Goal: Task Accomplishment & Management: Manage account settings

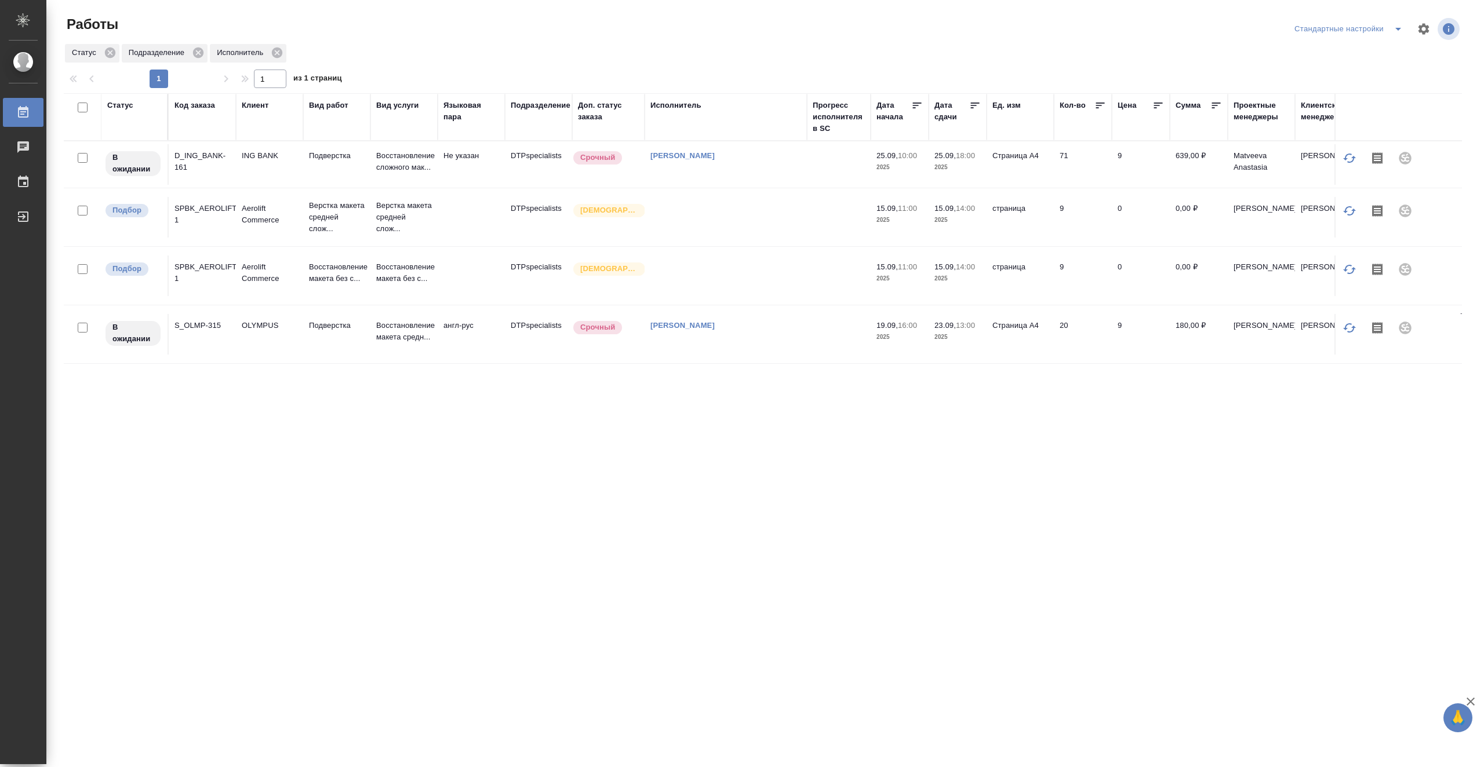
click at [667, 105] on div "Исполнитель" at bounding box center [675, 106] width 51 height 12
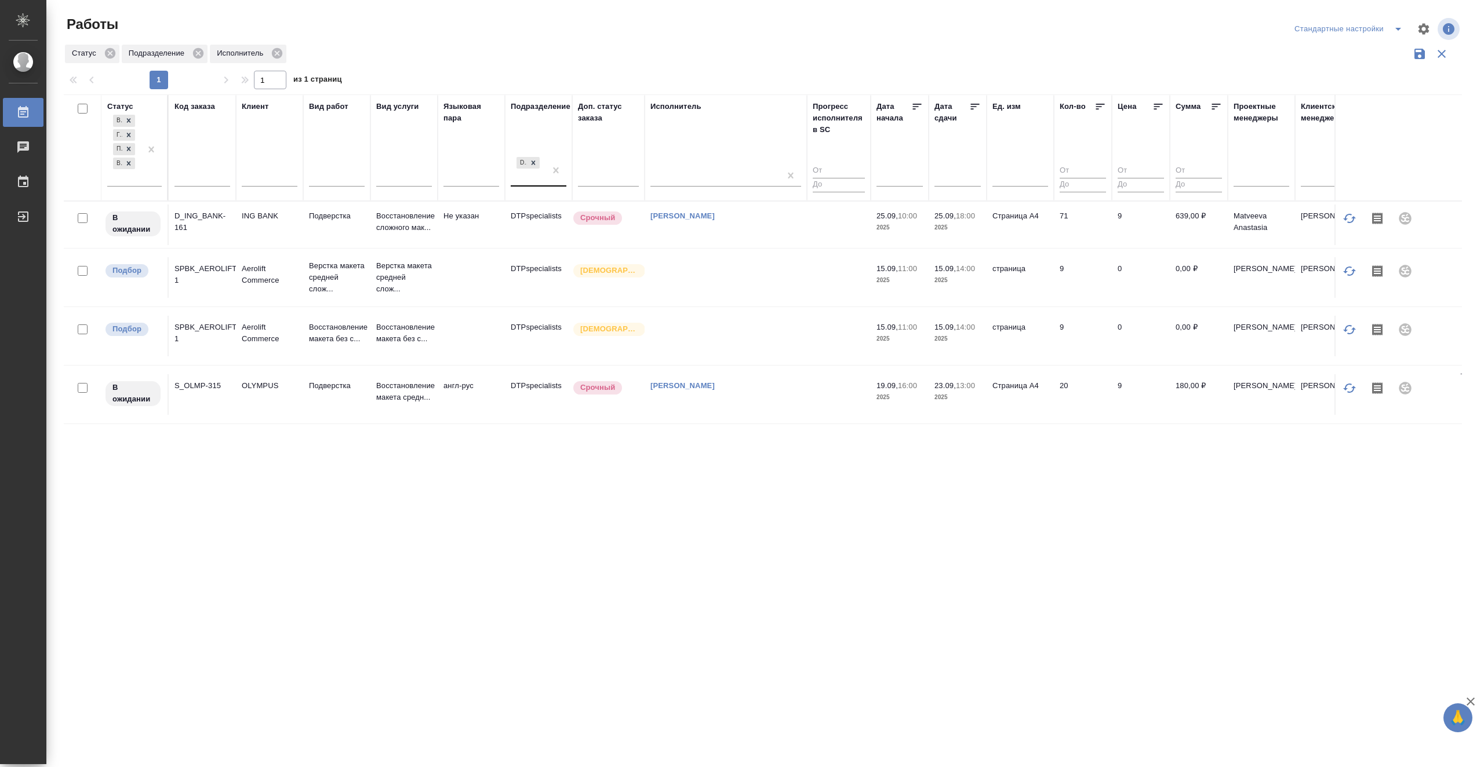
click at [525, 179] on div "DTPspecialists" at bounding box center [528, 170] width 35 height 31
click at [144, 184] on div at bounding box center [151, 149] width 21 height 74
type input "с"
click at [191, 230] on div "Сдан" at bounding box center [261, 233] width 174 height 21
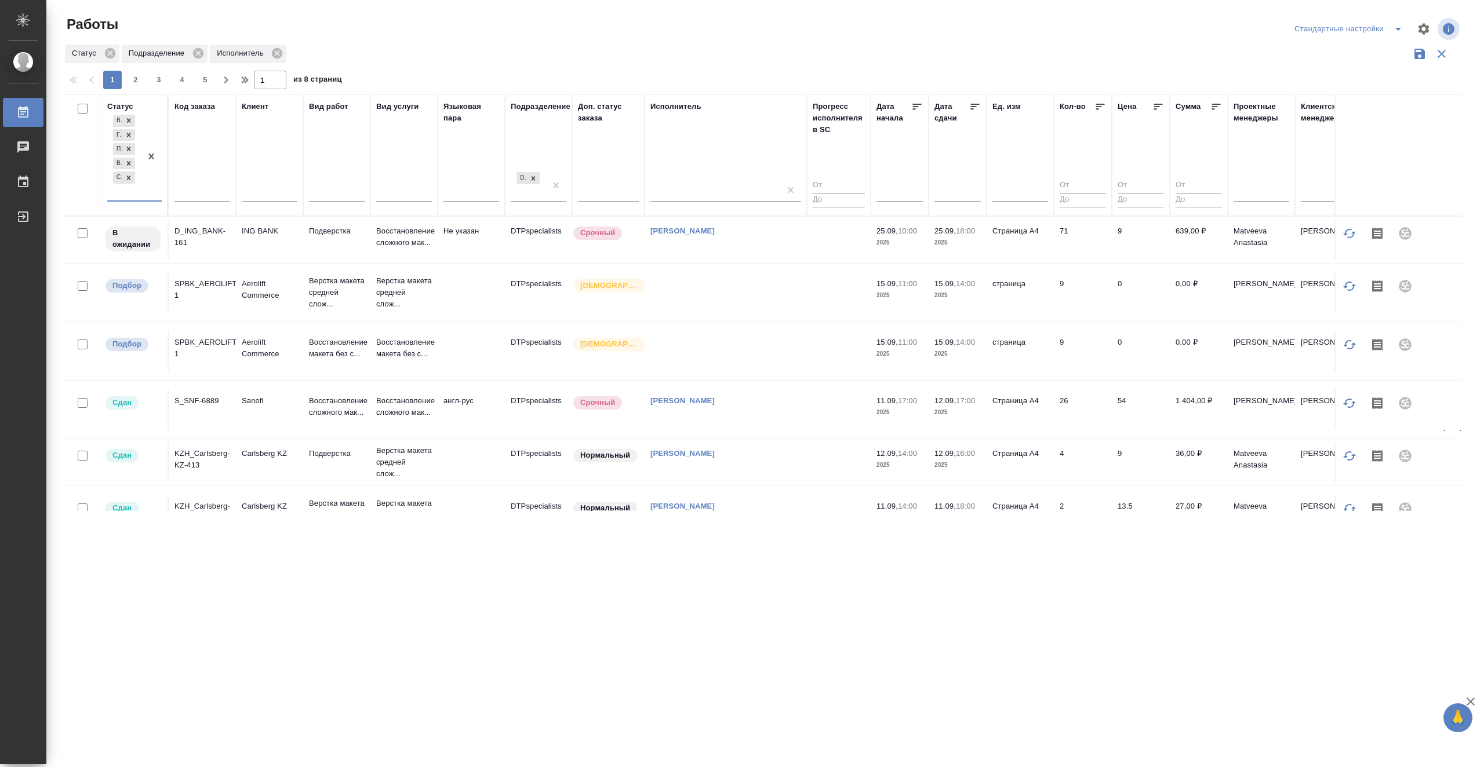
click at [828, 413] on td at bounding box center [839, 410] width 64 height 41
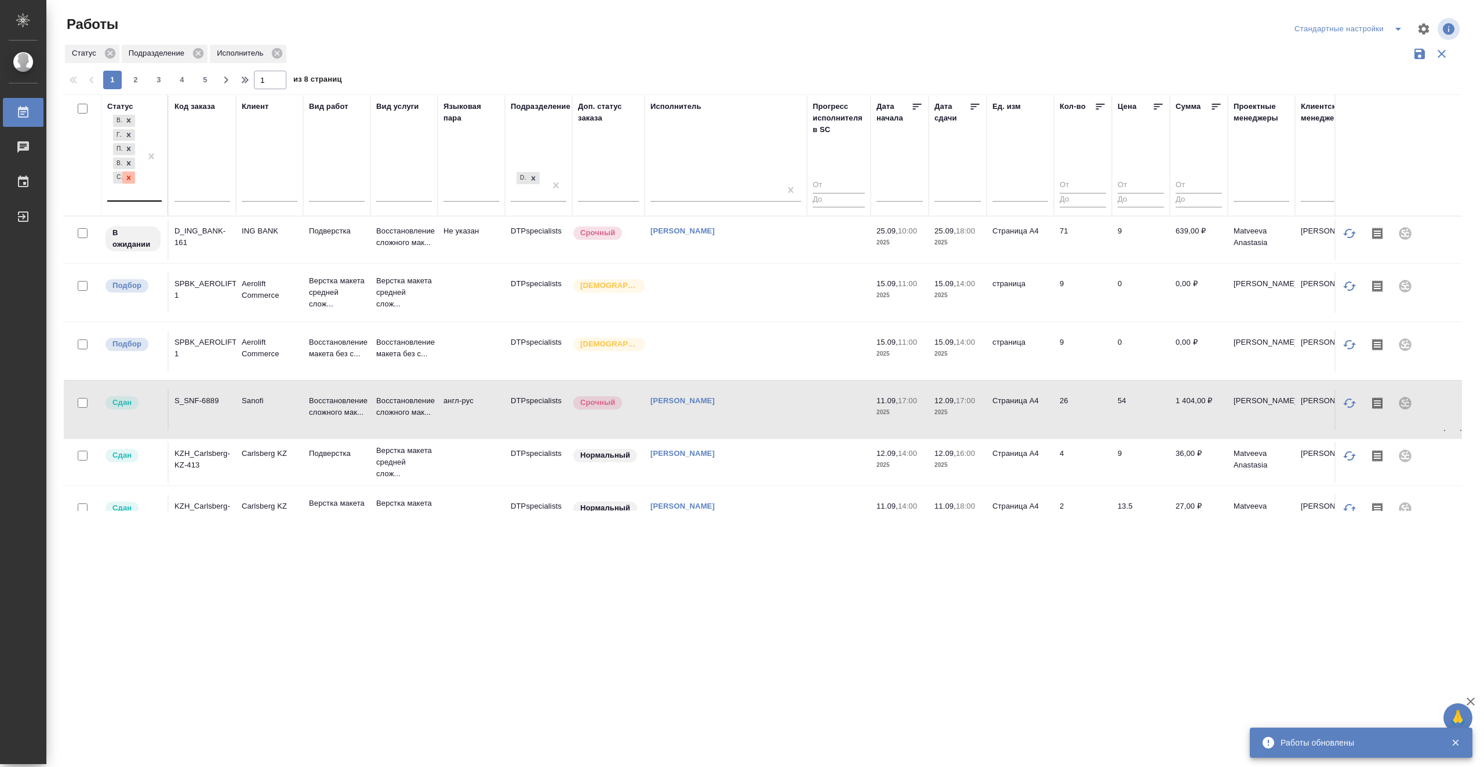
click at [126, 179] on icon at bounding box center [129, 178] width 8 height 8
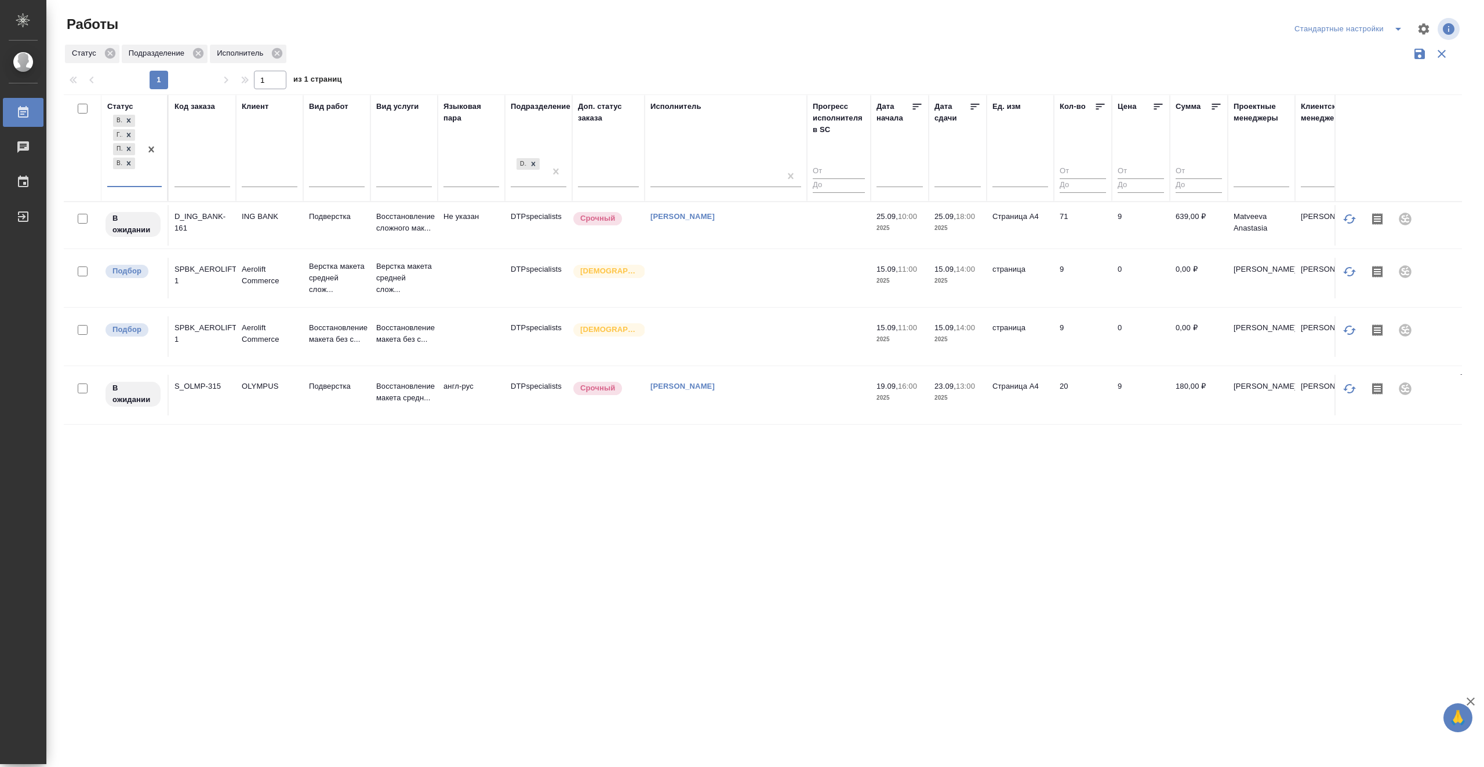
click at [405, 583] on div ".cls-1 fill:#fff; AWATERA Vasiutchenko Aleksandr Работы 0 Чаты График Выйти Раб…" at bounding box center [742, 383] width 1484 height 767
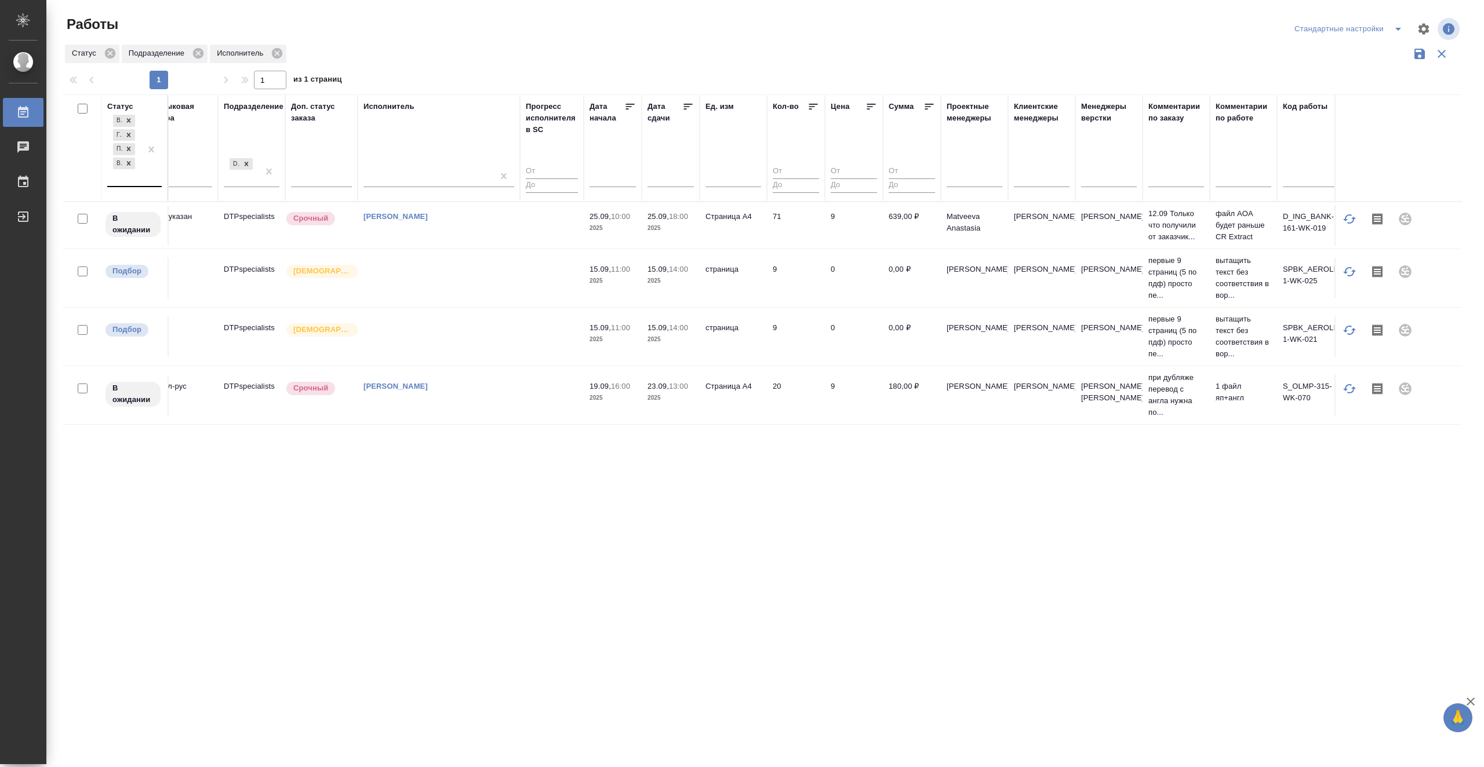
scroll to position [0, 297]
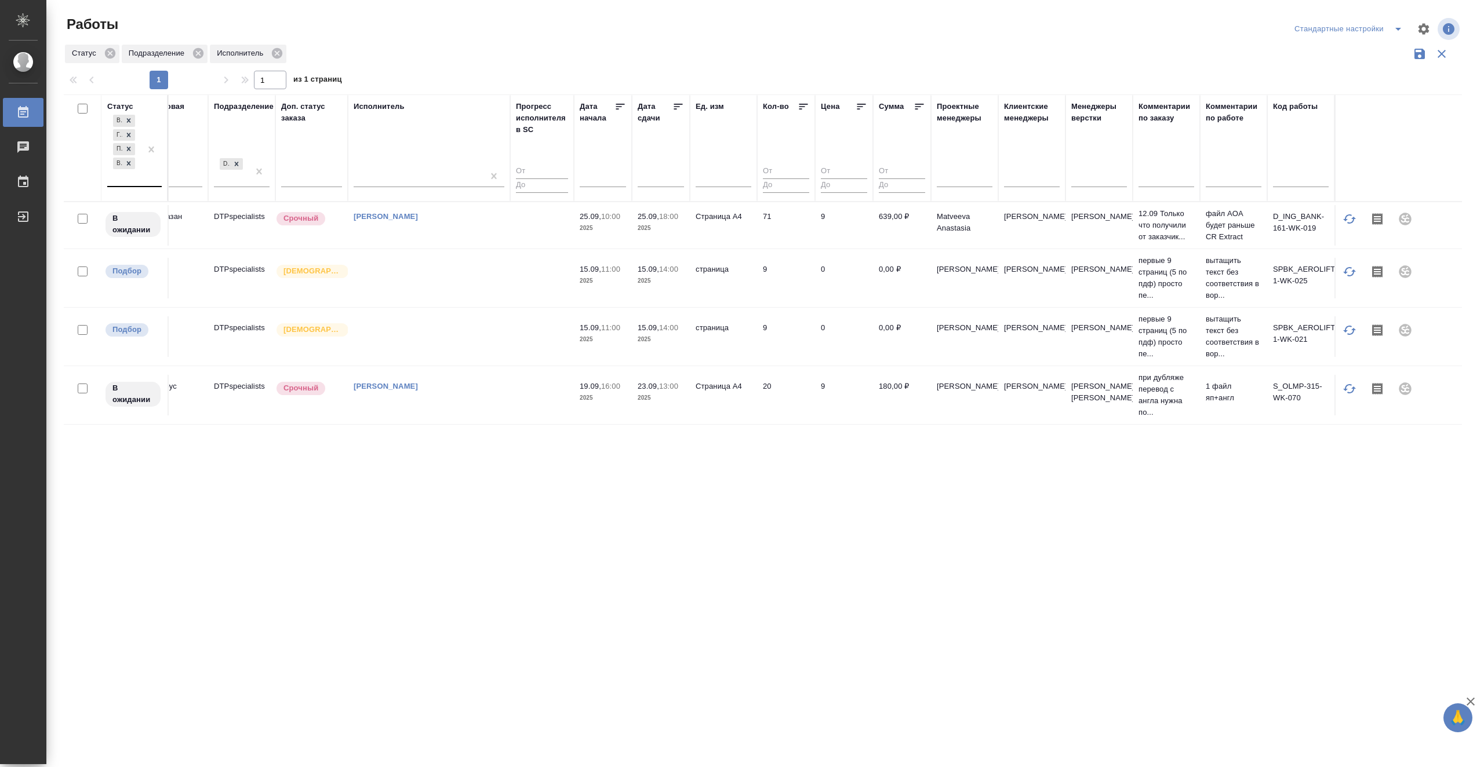
drag, startPoint x: 1163, startPoint y: 512, endPoint x: 868, endPoint y: 513, distance: 295.1
click at [868, 513] on div "Работы Стандартные настройки Статус Подразделение Исполнитель 1 1 из 1 страниц …" at bounding box center [767, 259] width 1420 height 518
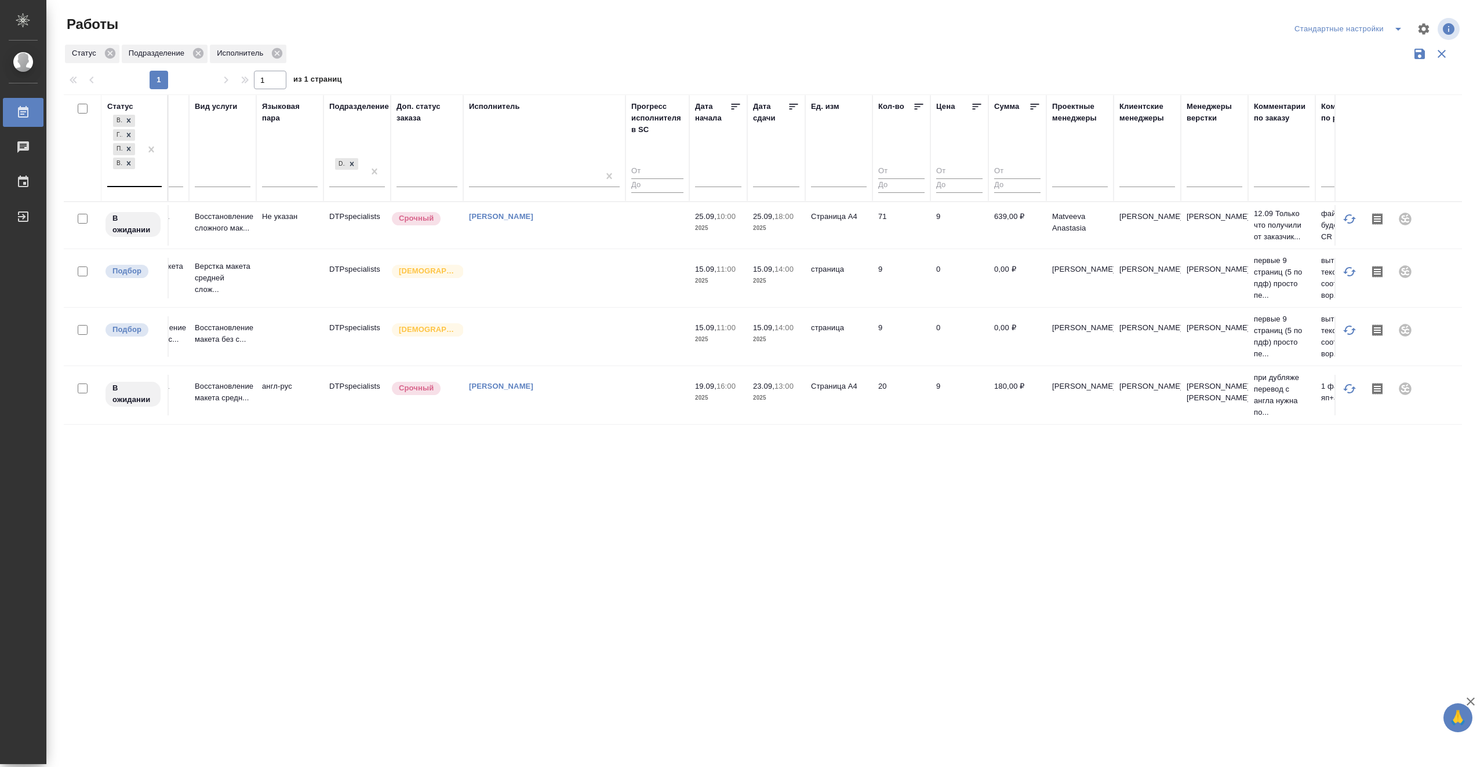
scroll to position [0, 0]
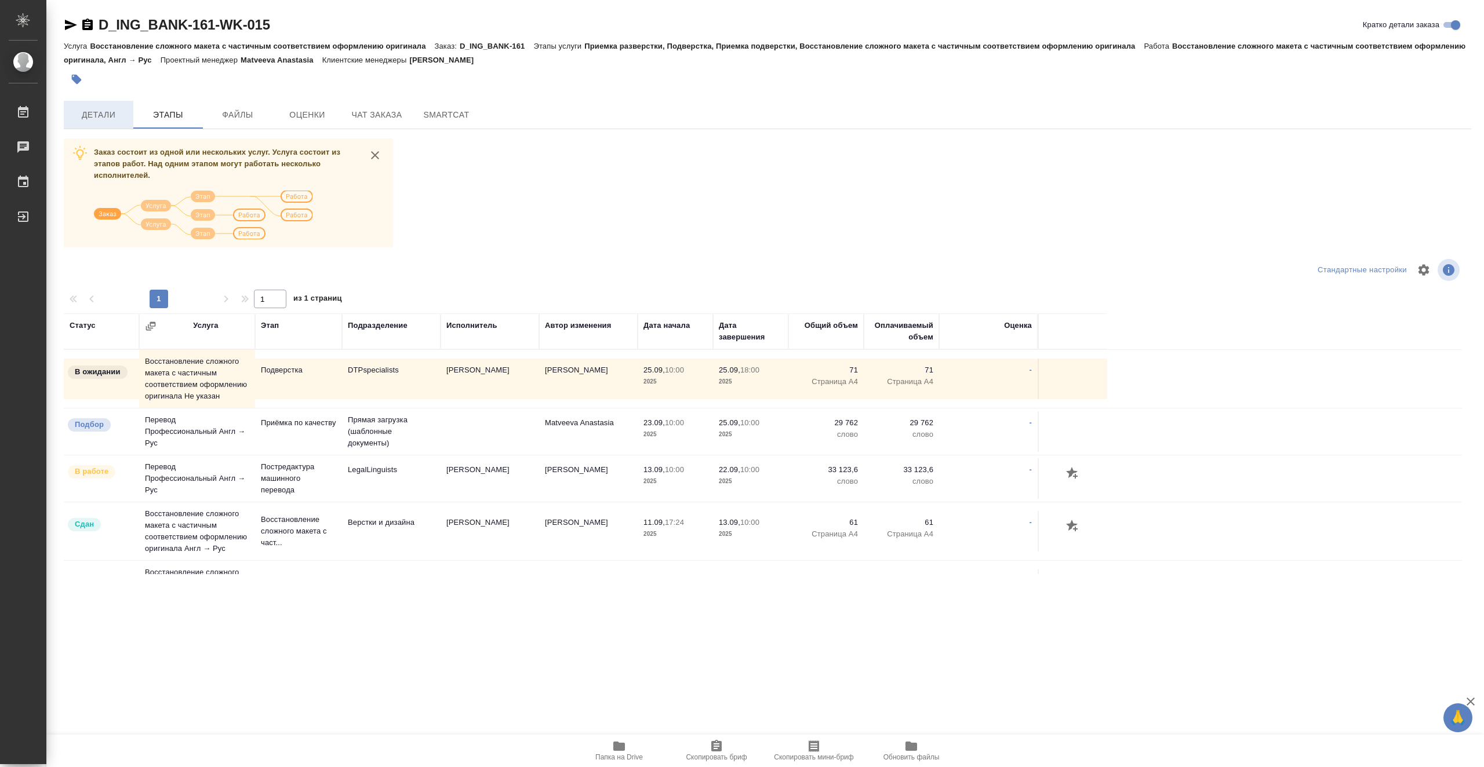
click at [105, 110] on span "Детали" at bounding box center [99, 115] width 56 height 14
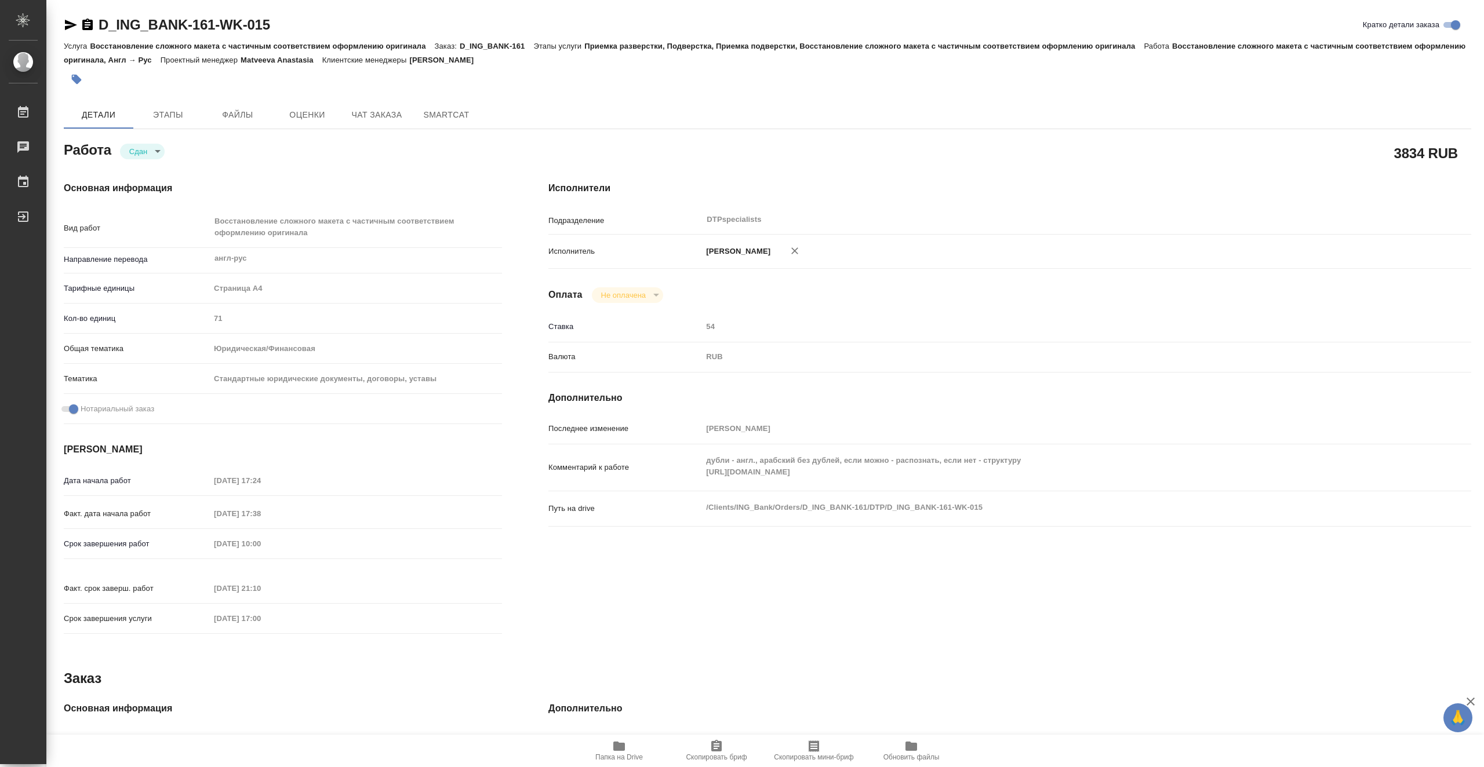
type textarea "x"
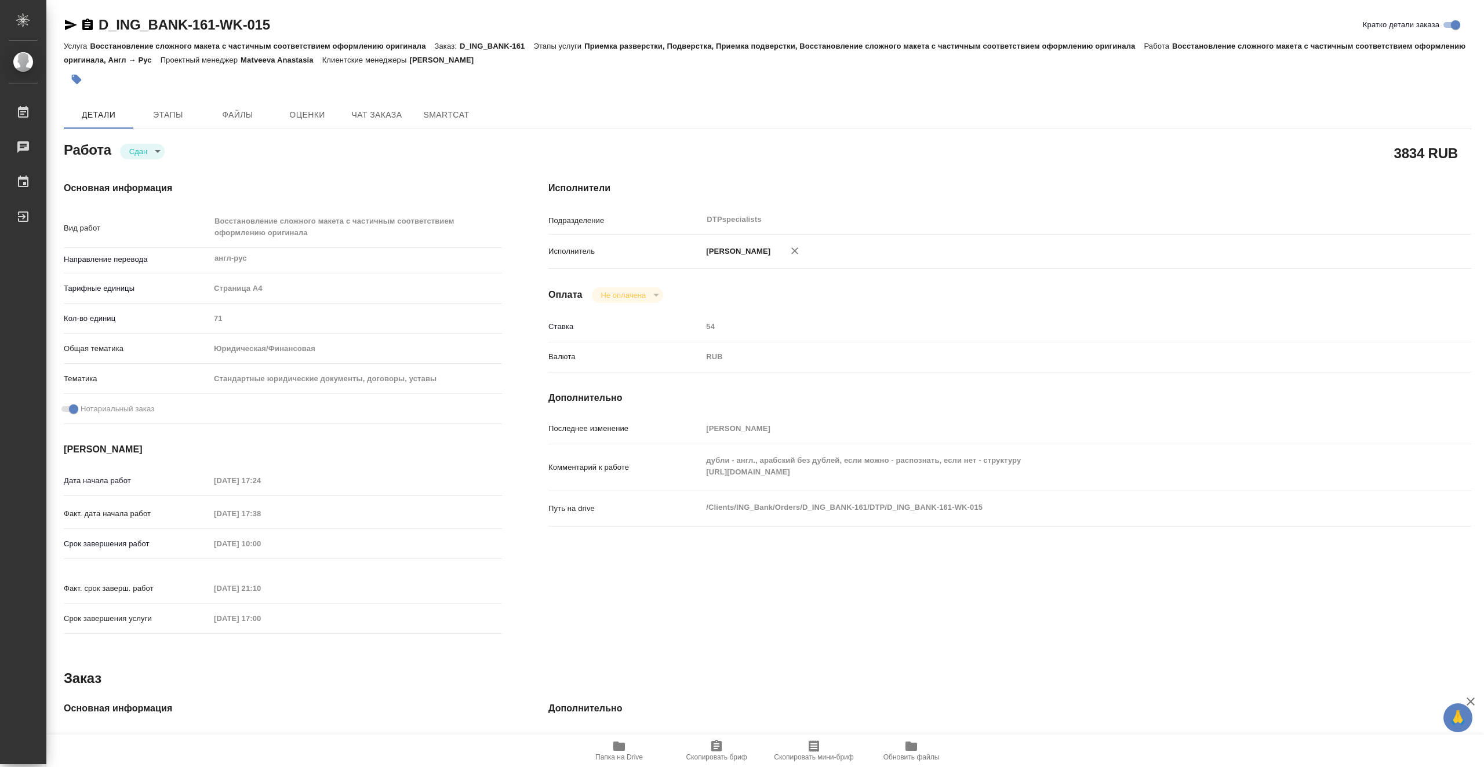
type textarea "x"
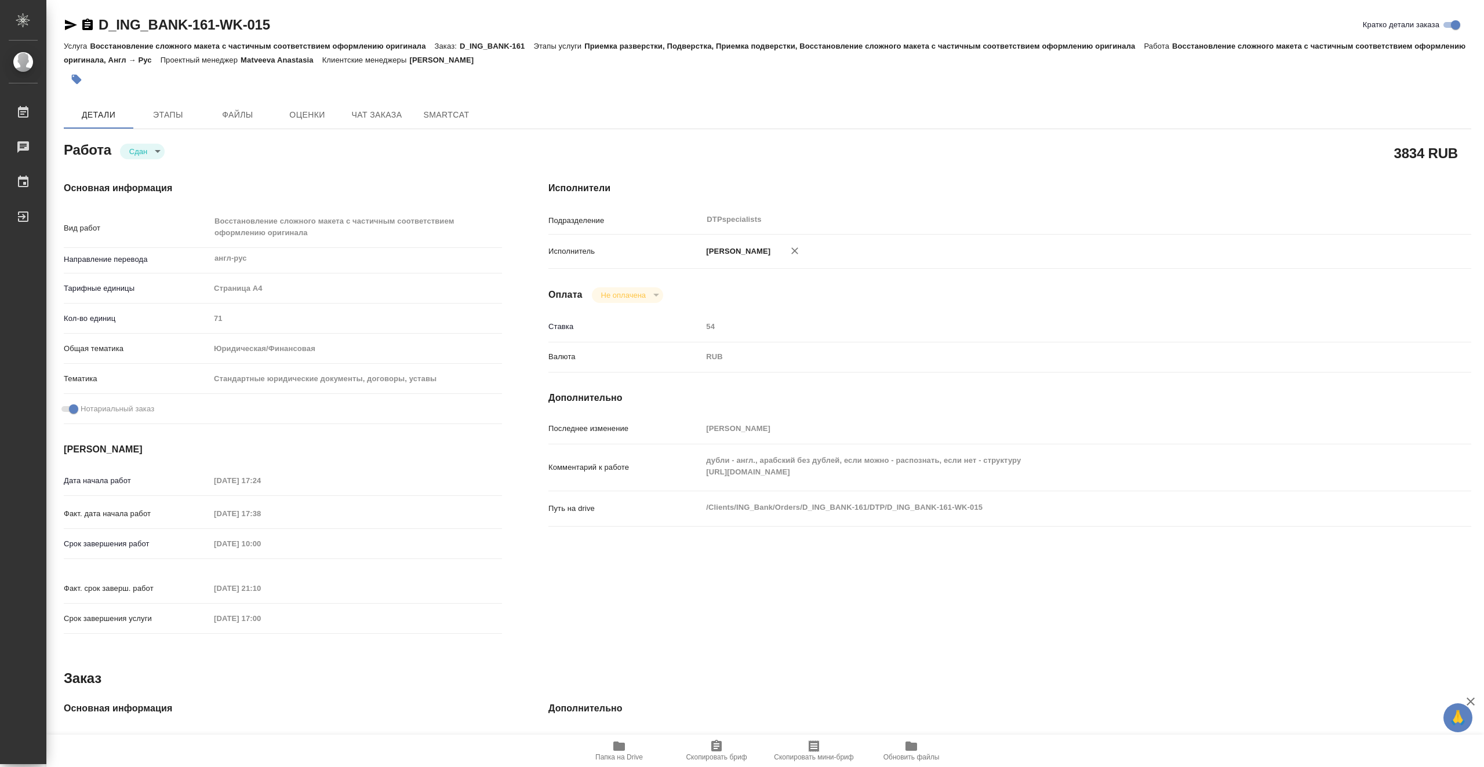
type textarea "x"
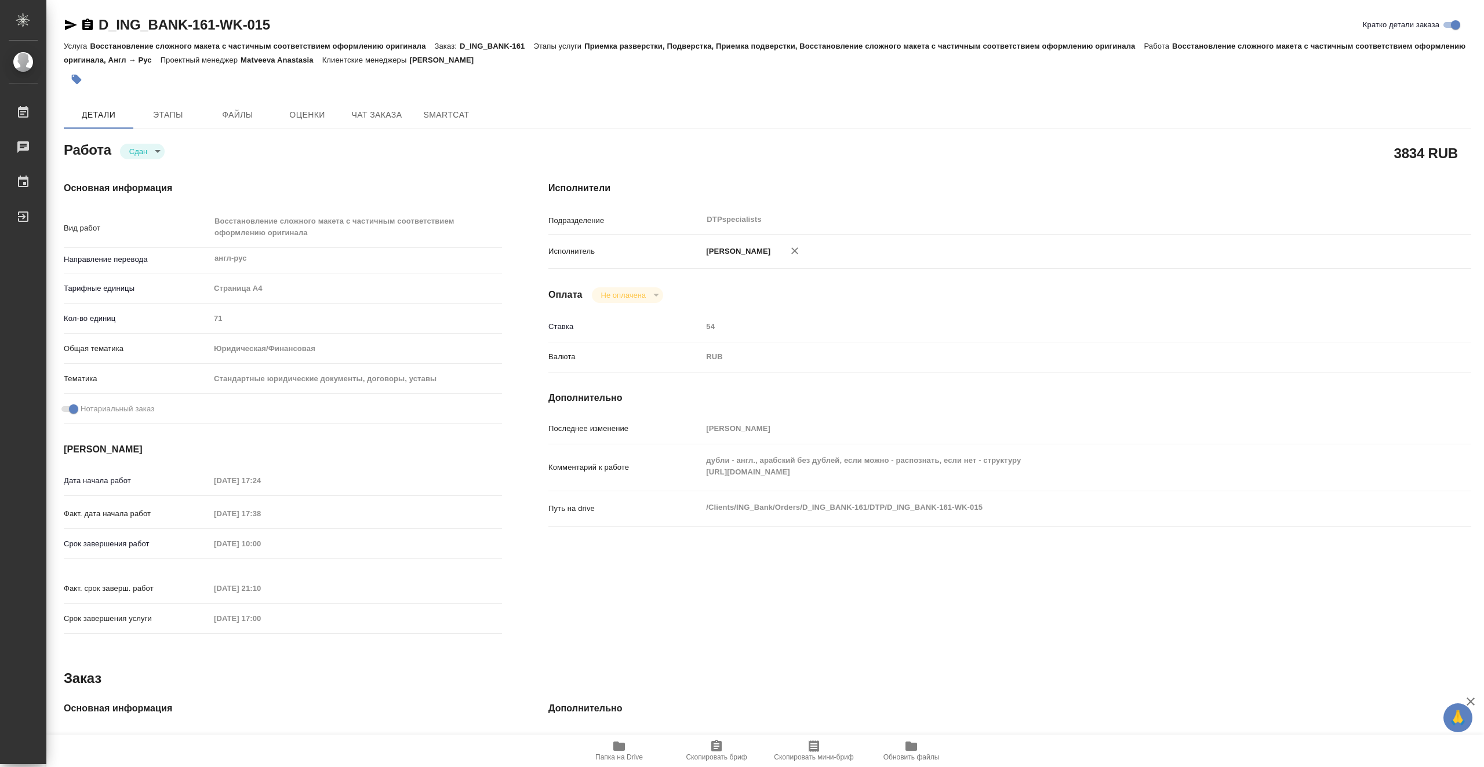
type textarea "x"
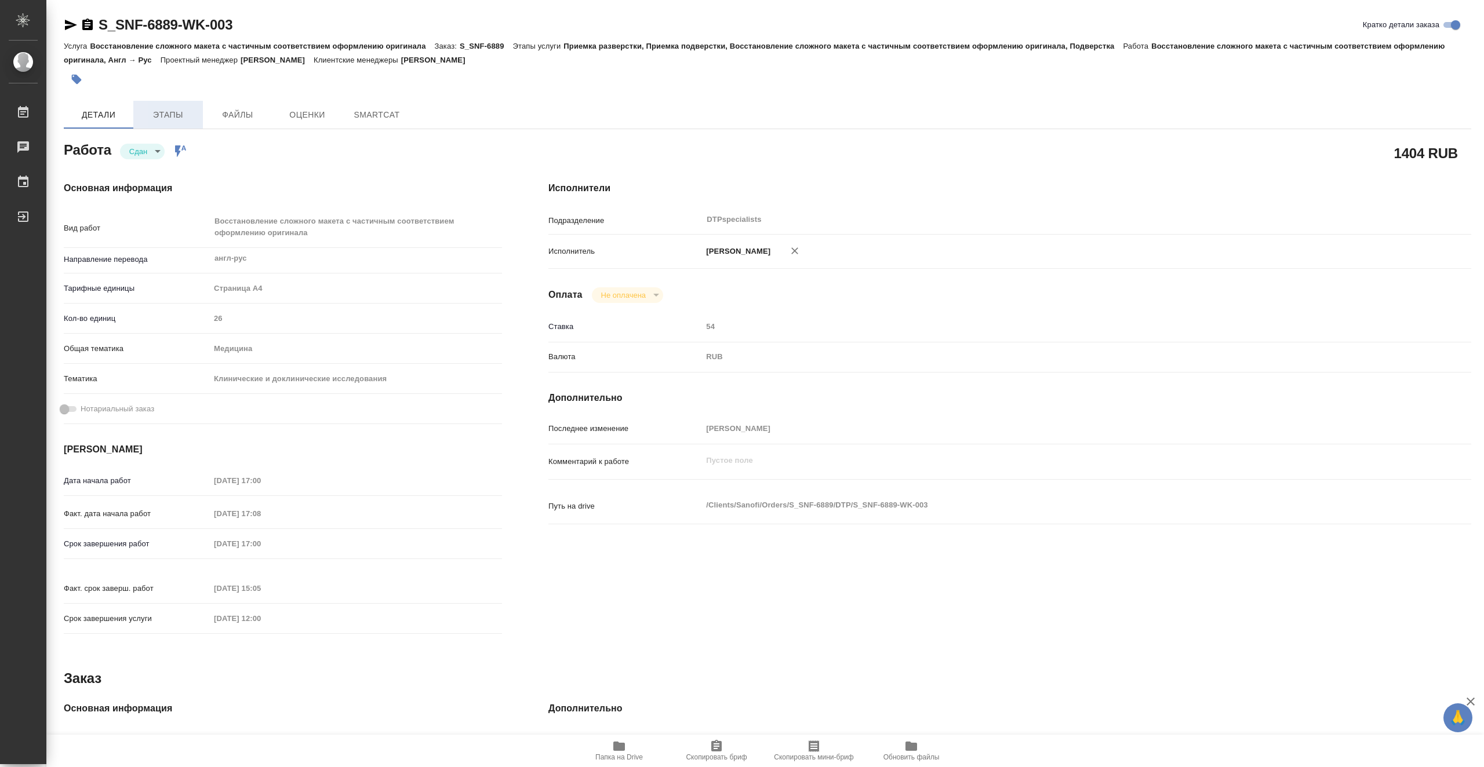
type textarea "x"
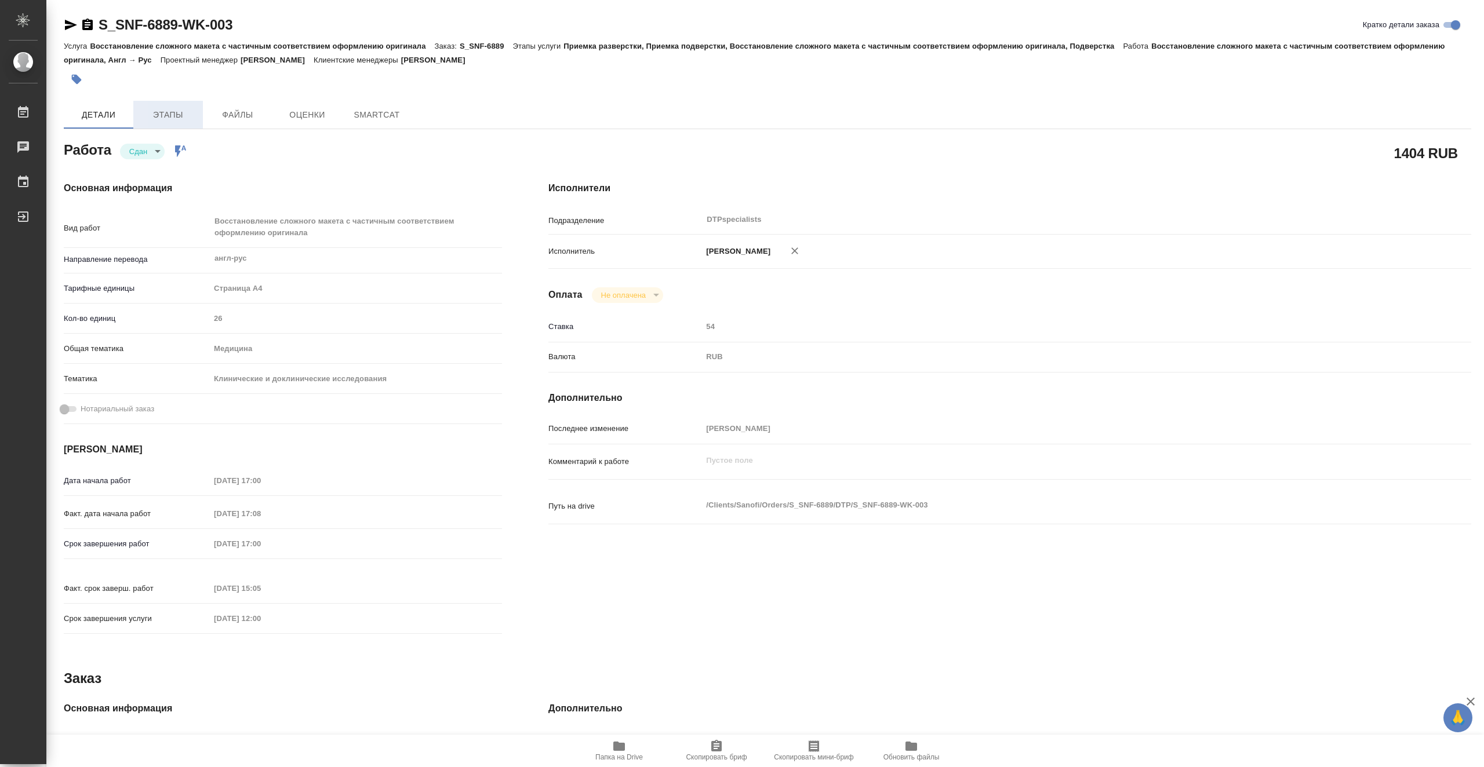
type textarea "x"
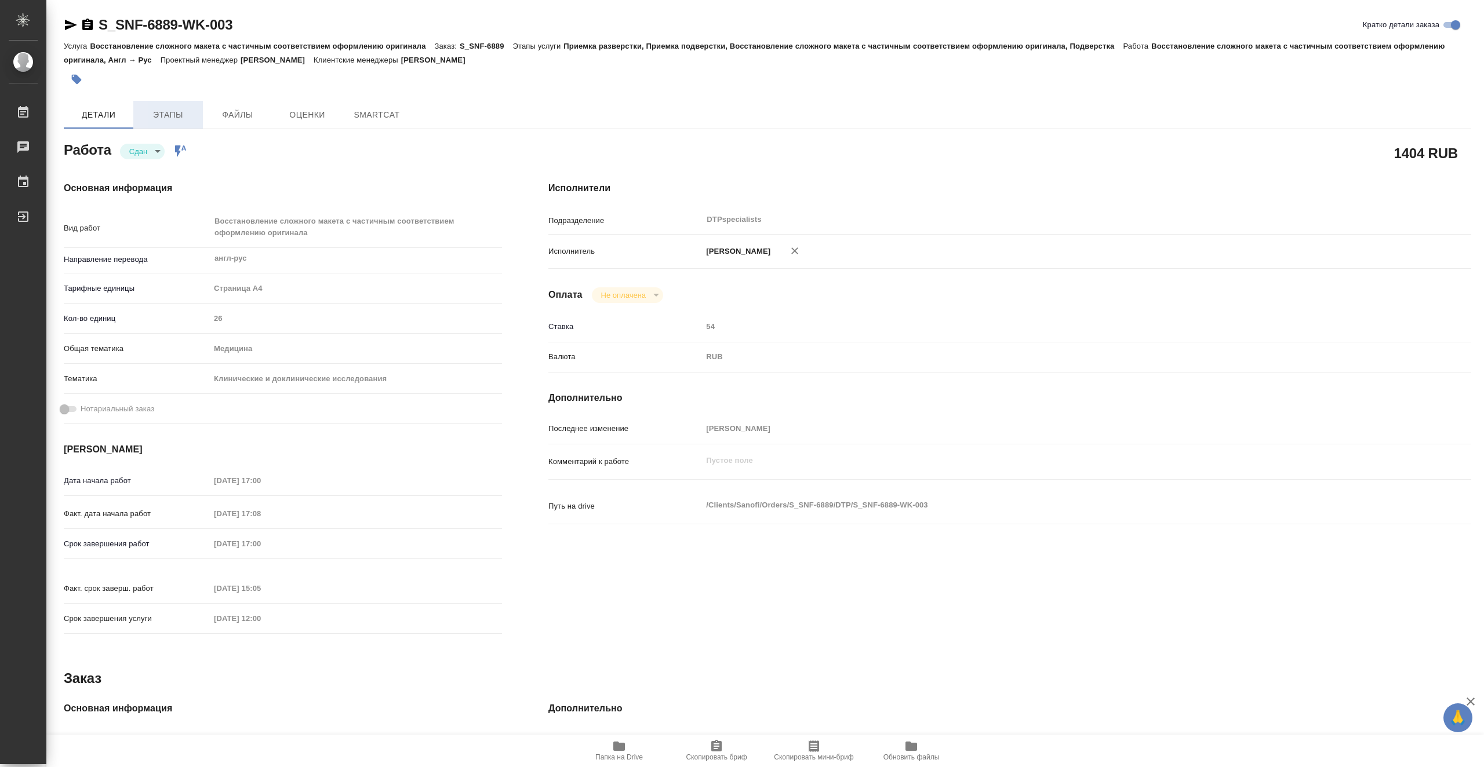
type textarea "x"
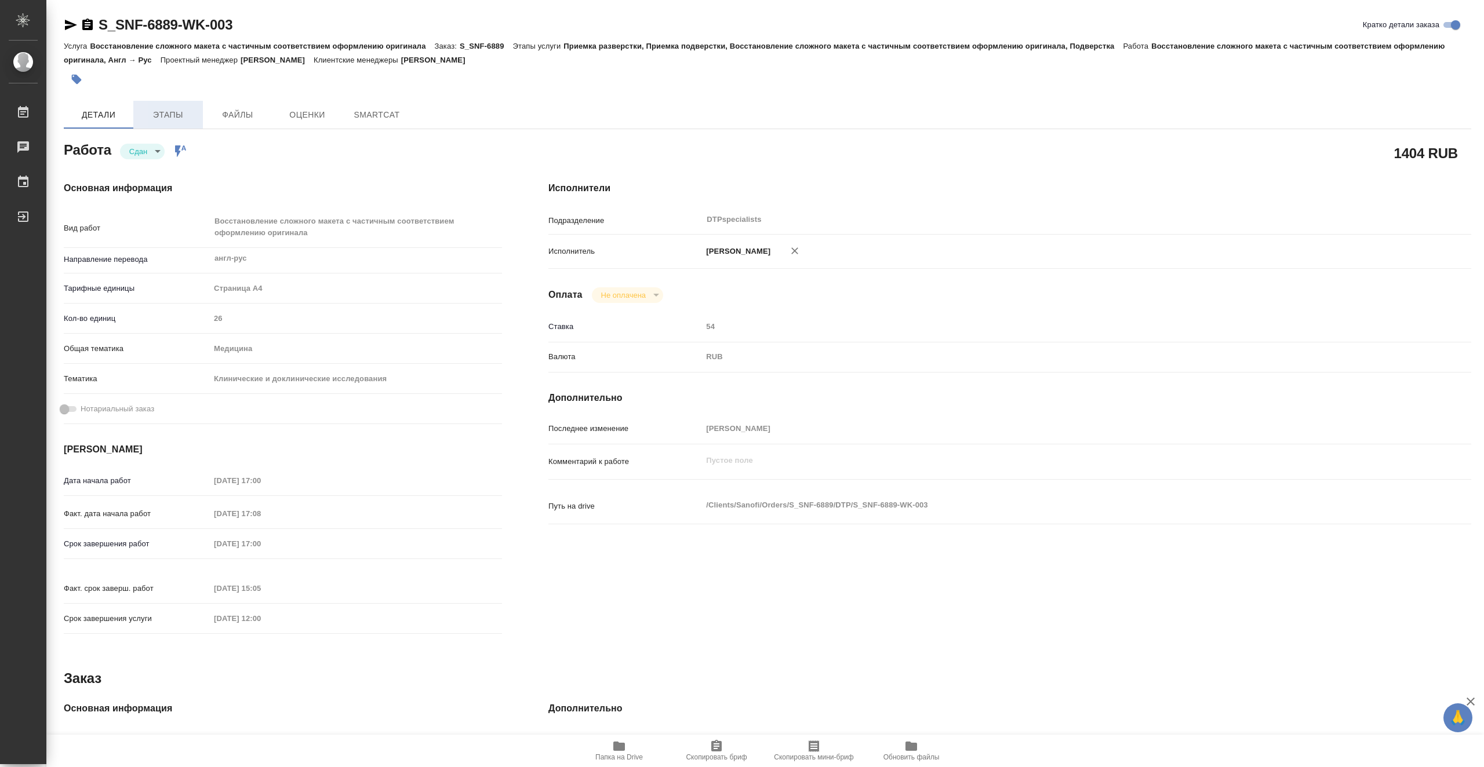
type textarea "x"
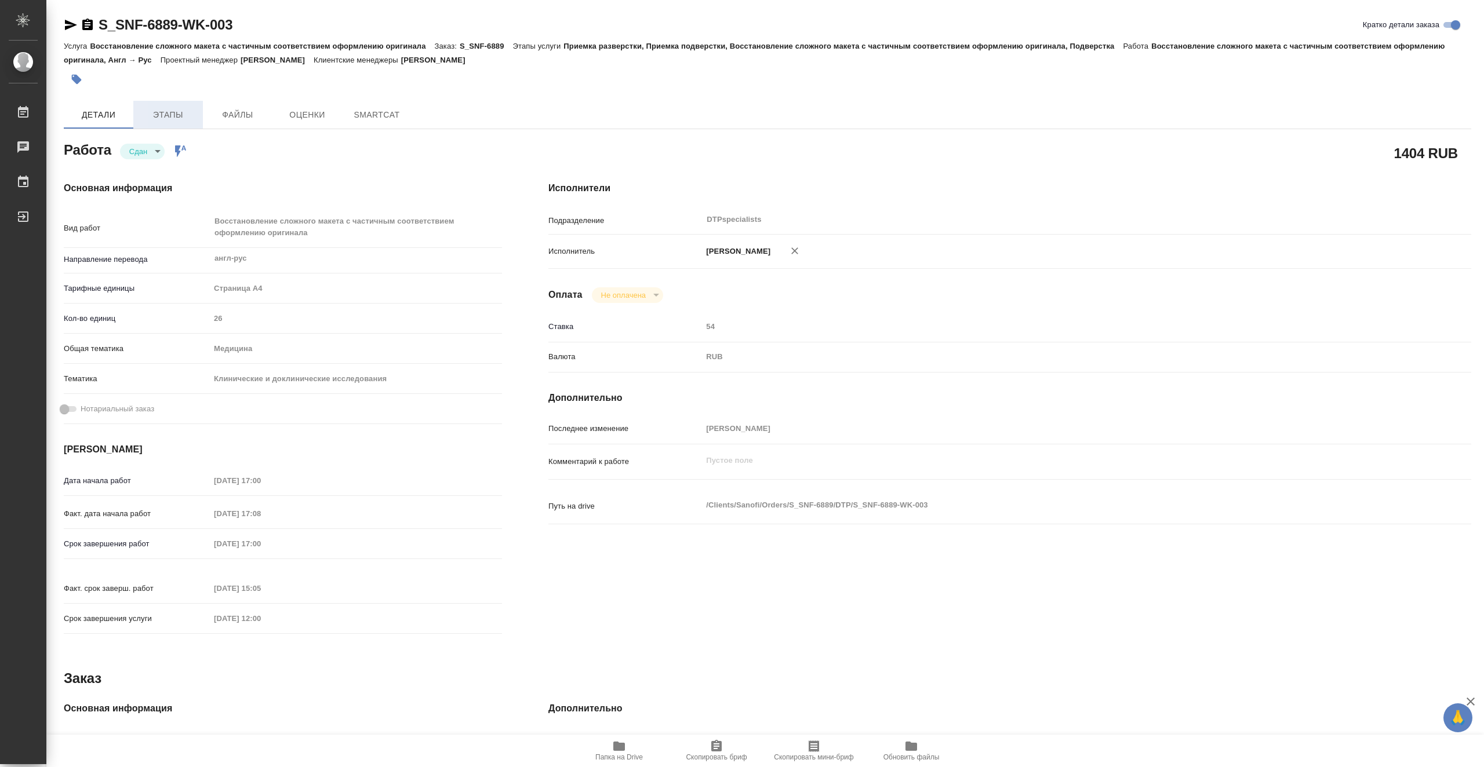
click at [176, 108] on span "Этапы" at bounding box center [168, 115] width 56 height 14
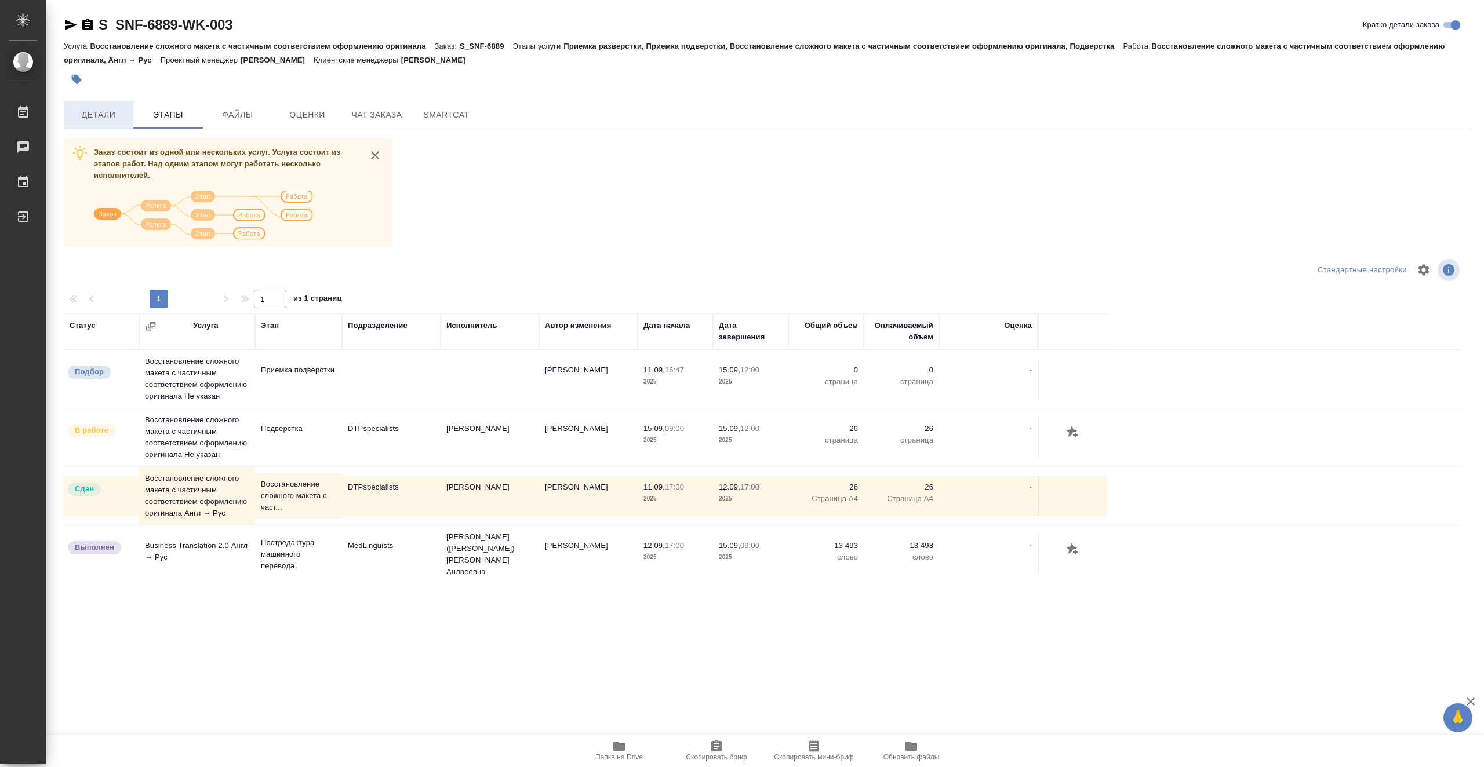
click at [107, 117] on span "Детали" at bounding box center [99, 115] width 56 height 14
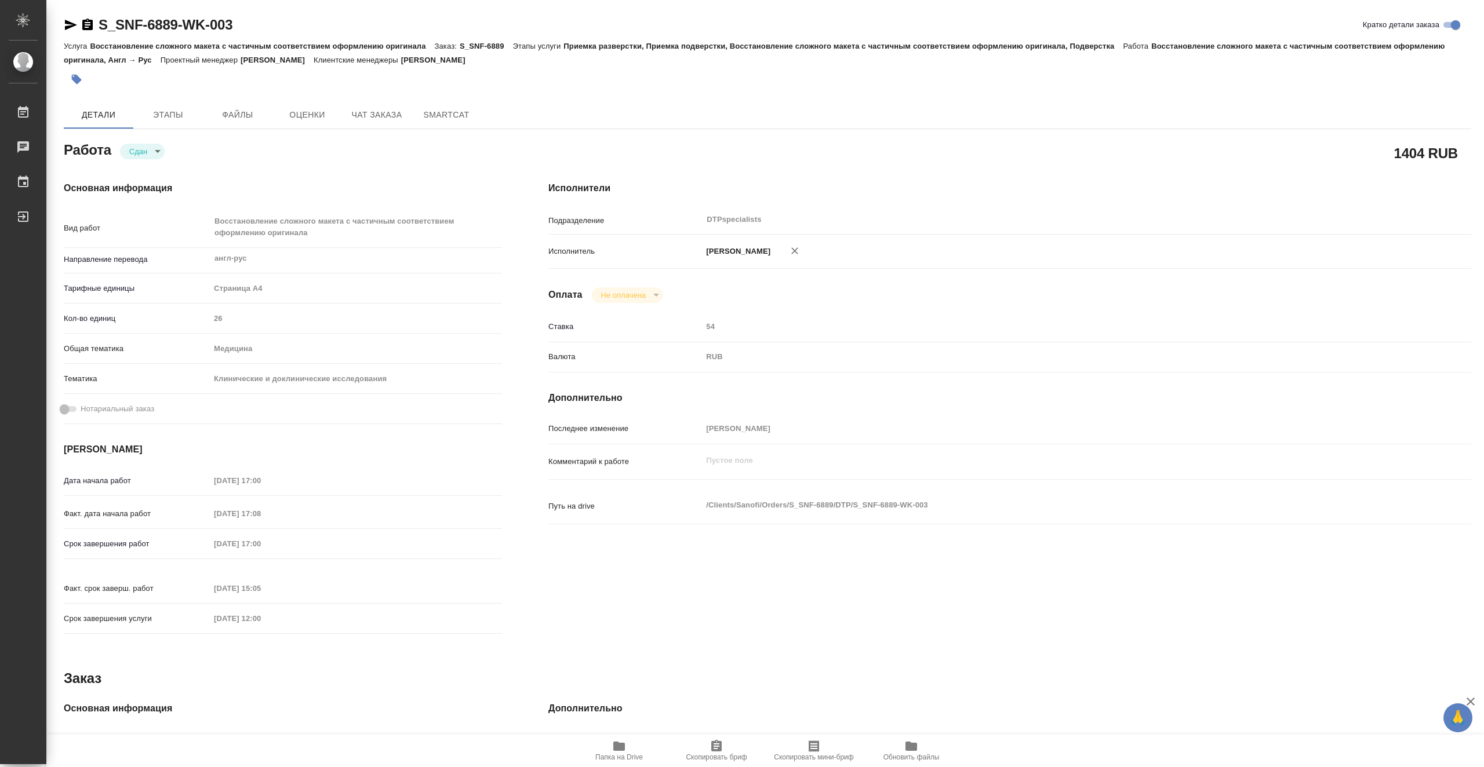
type textarea "x"
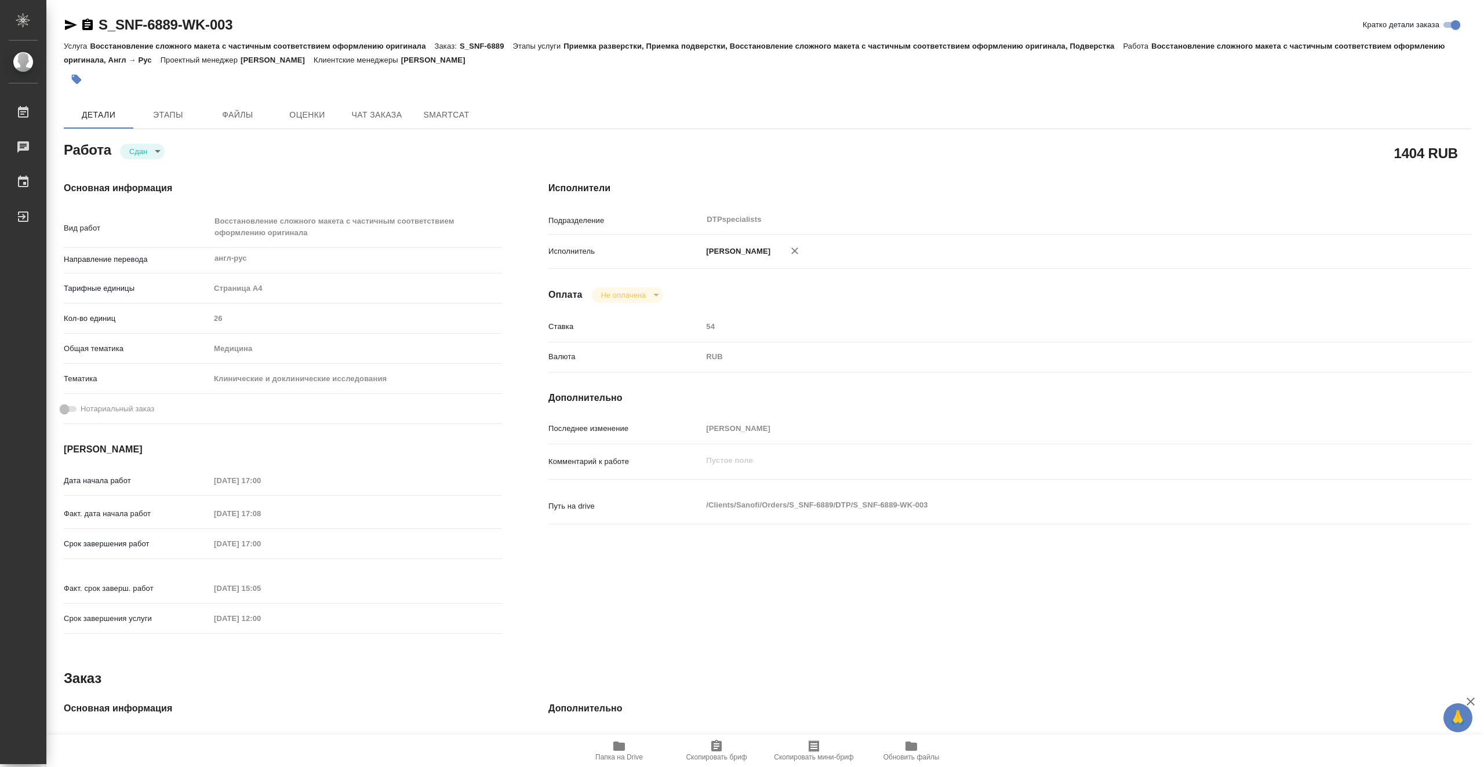
type textarea "x"
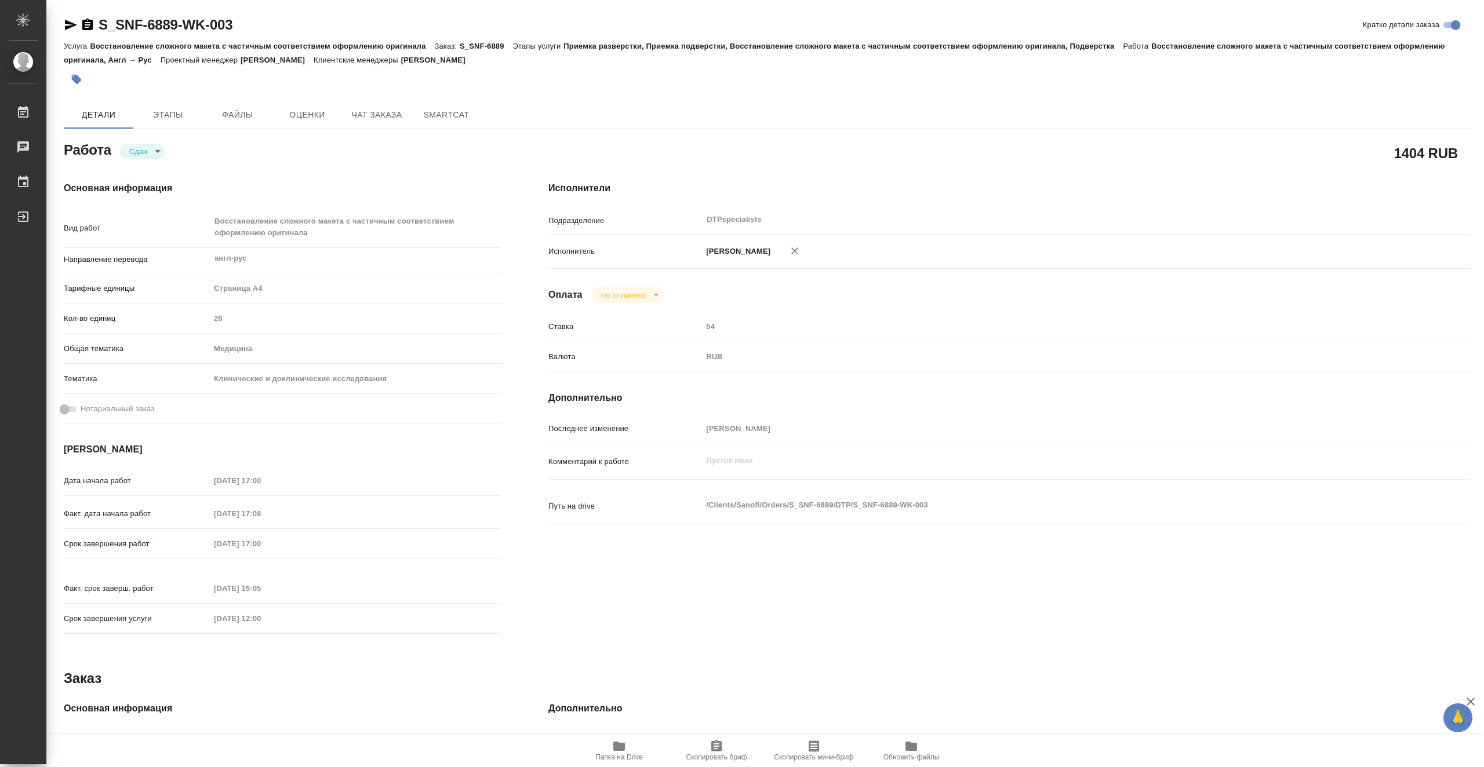
type textarea "x"
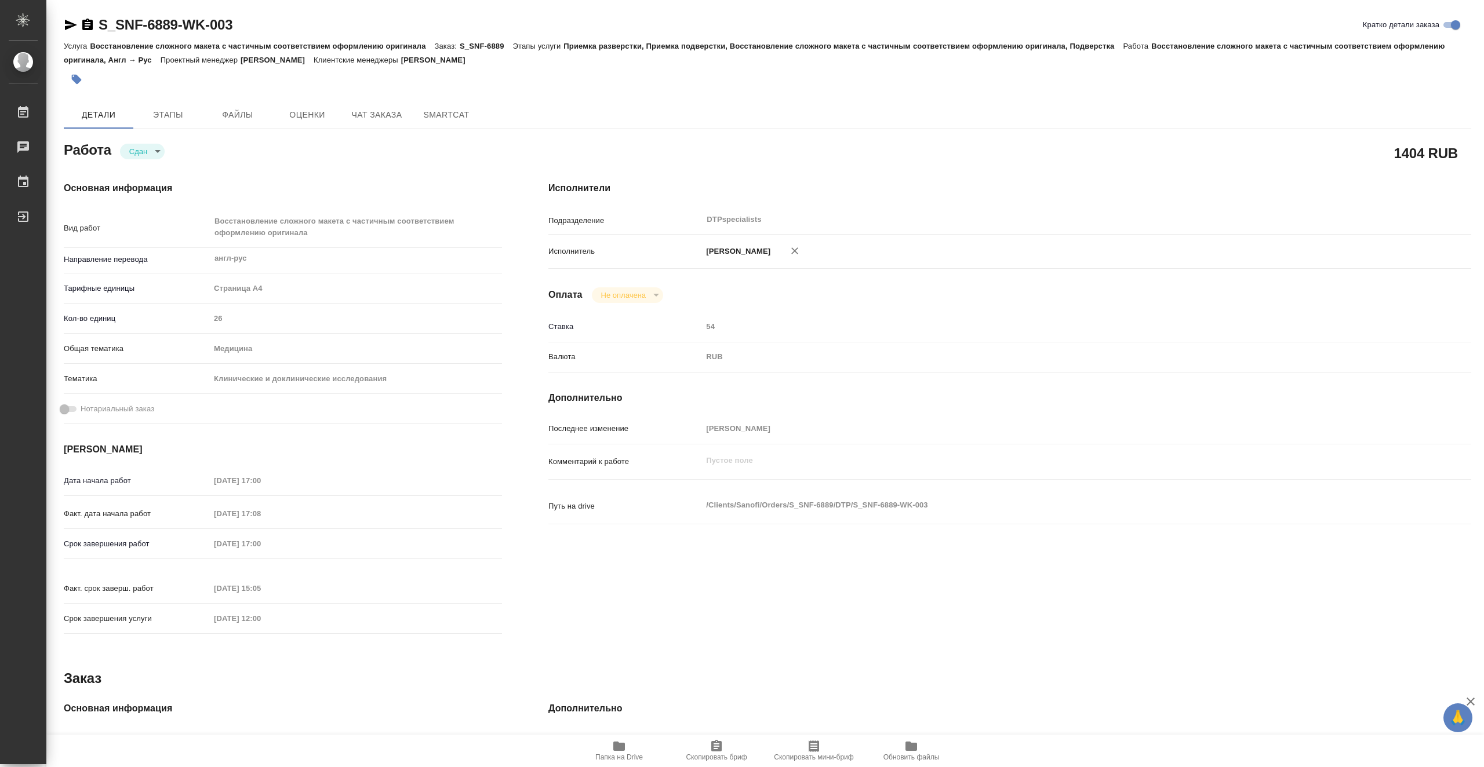
type textarea "x"
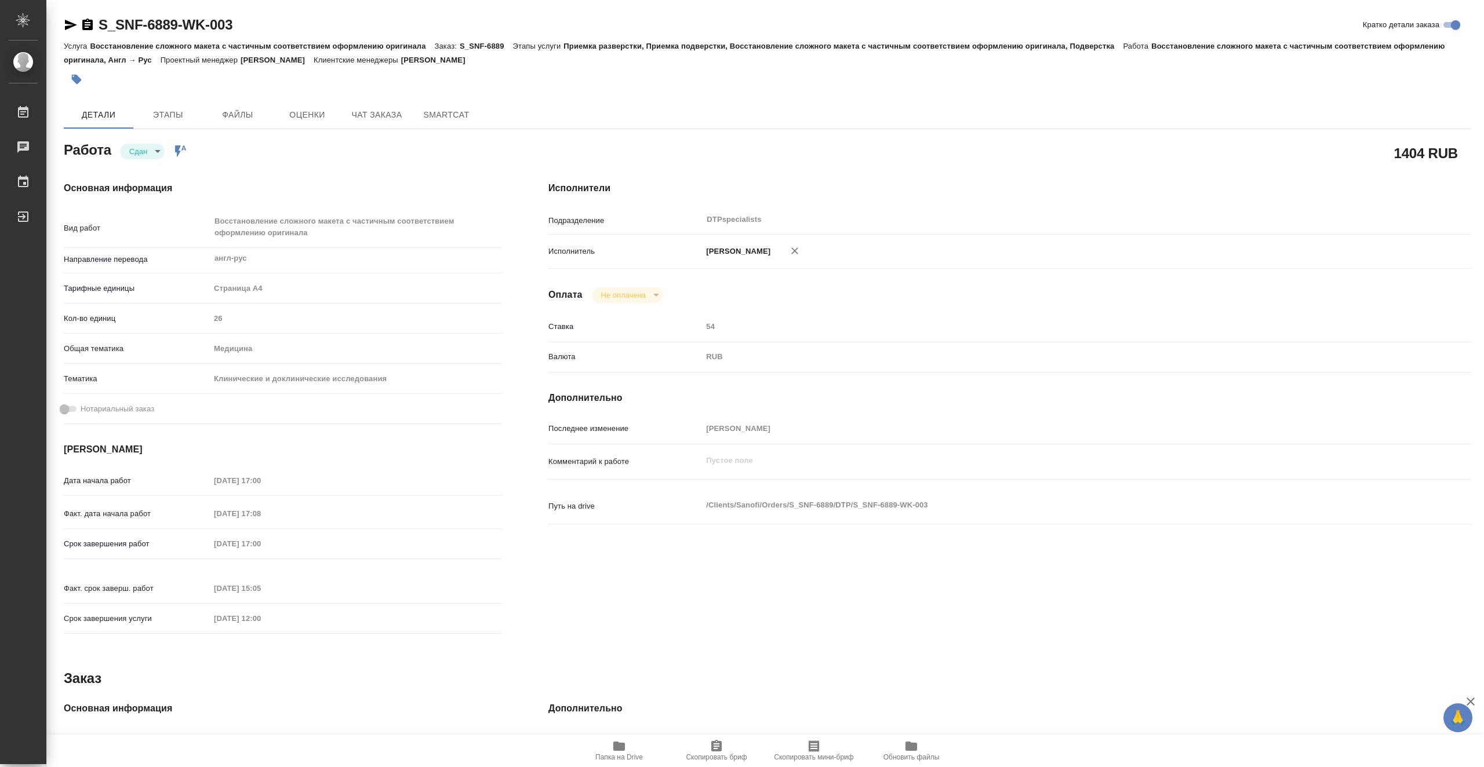
type textarea "x"
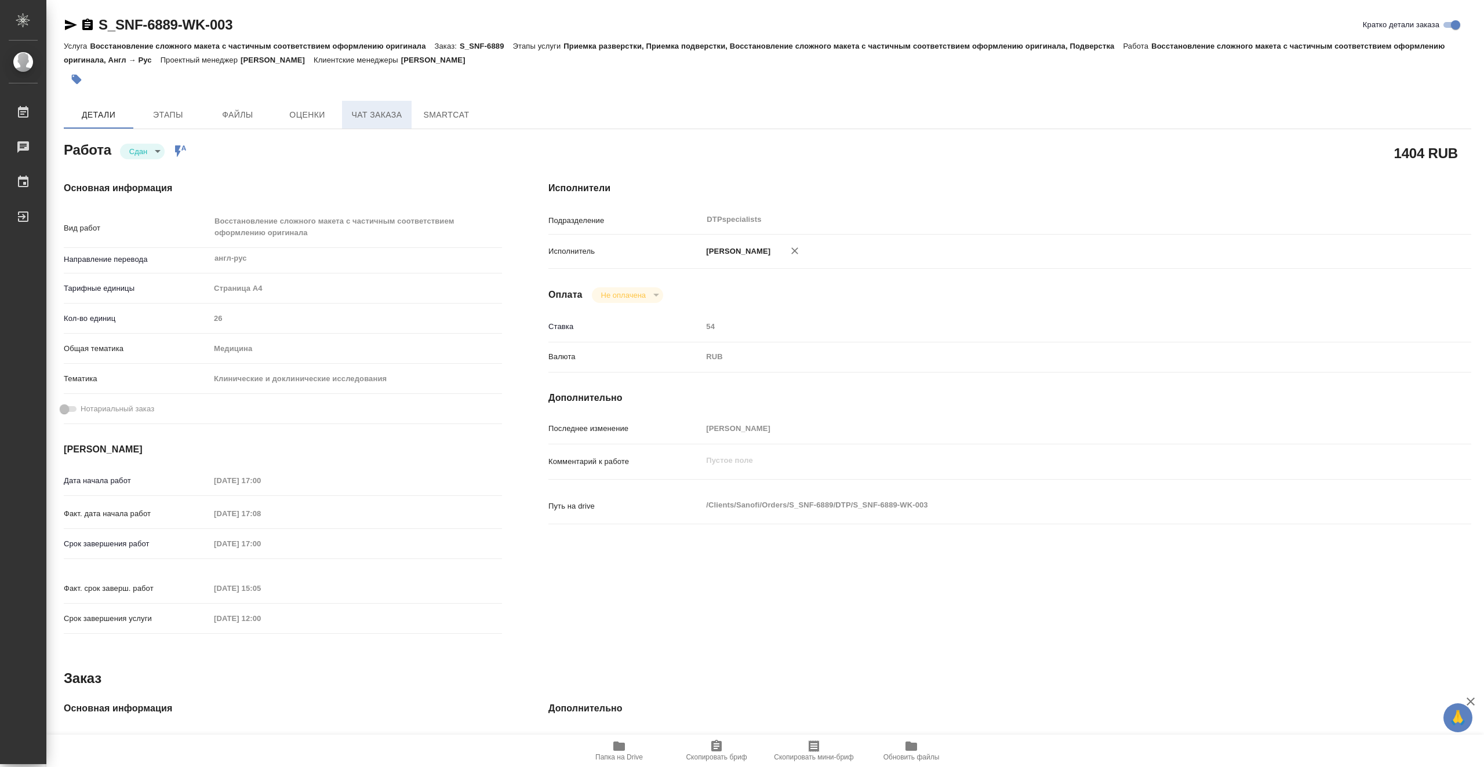
click at [379, 117] on span "Чат заказа" at bounding box center [377, 115] width 56 height 14
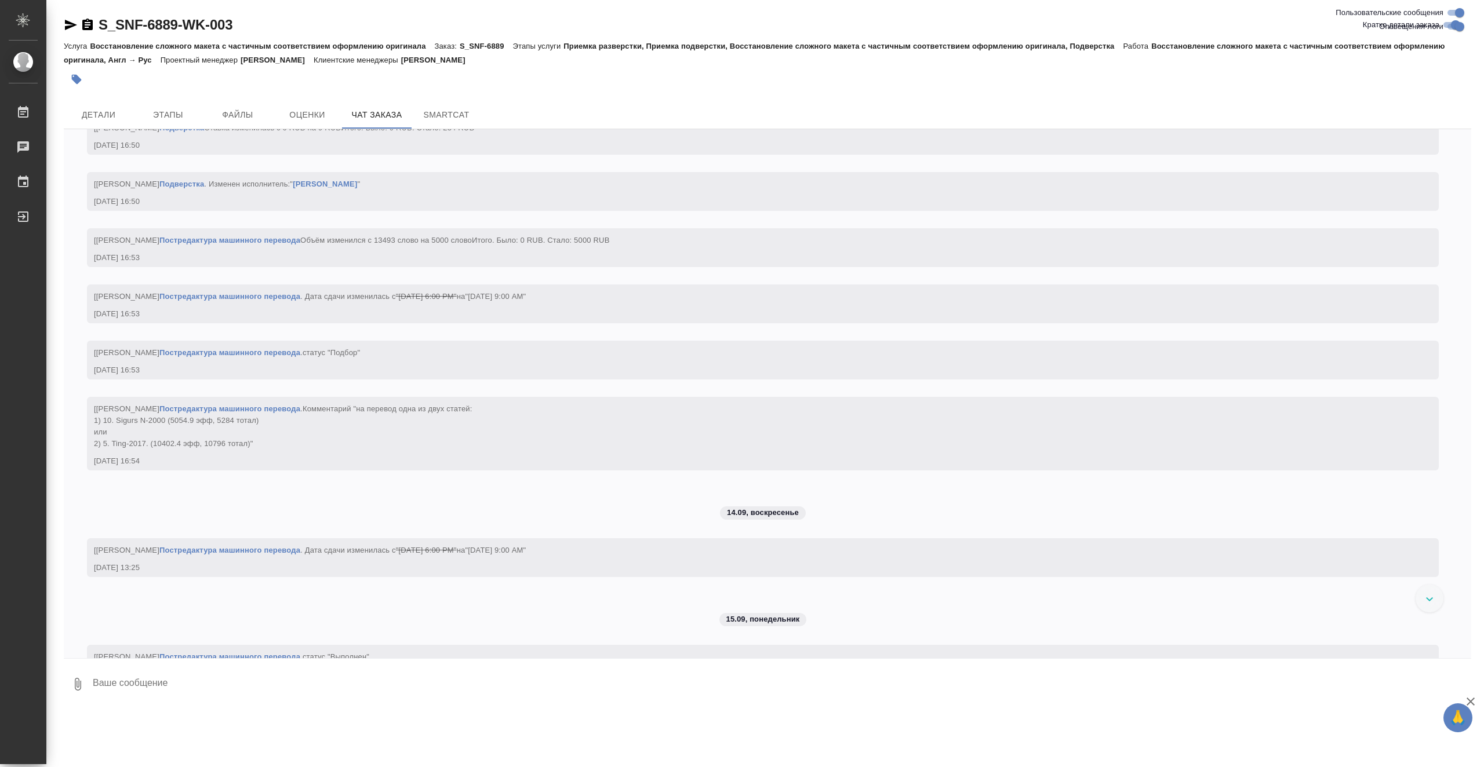
scroll to position [3891, 0]
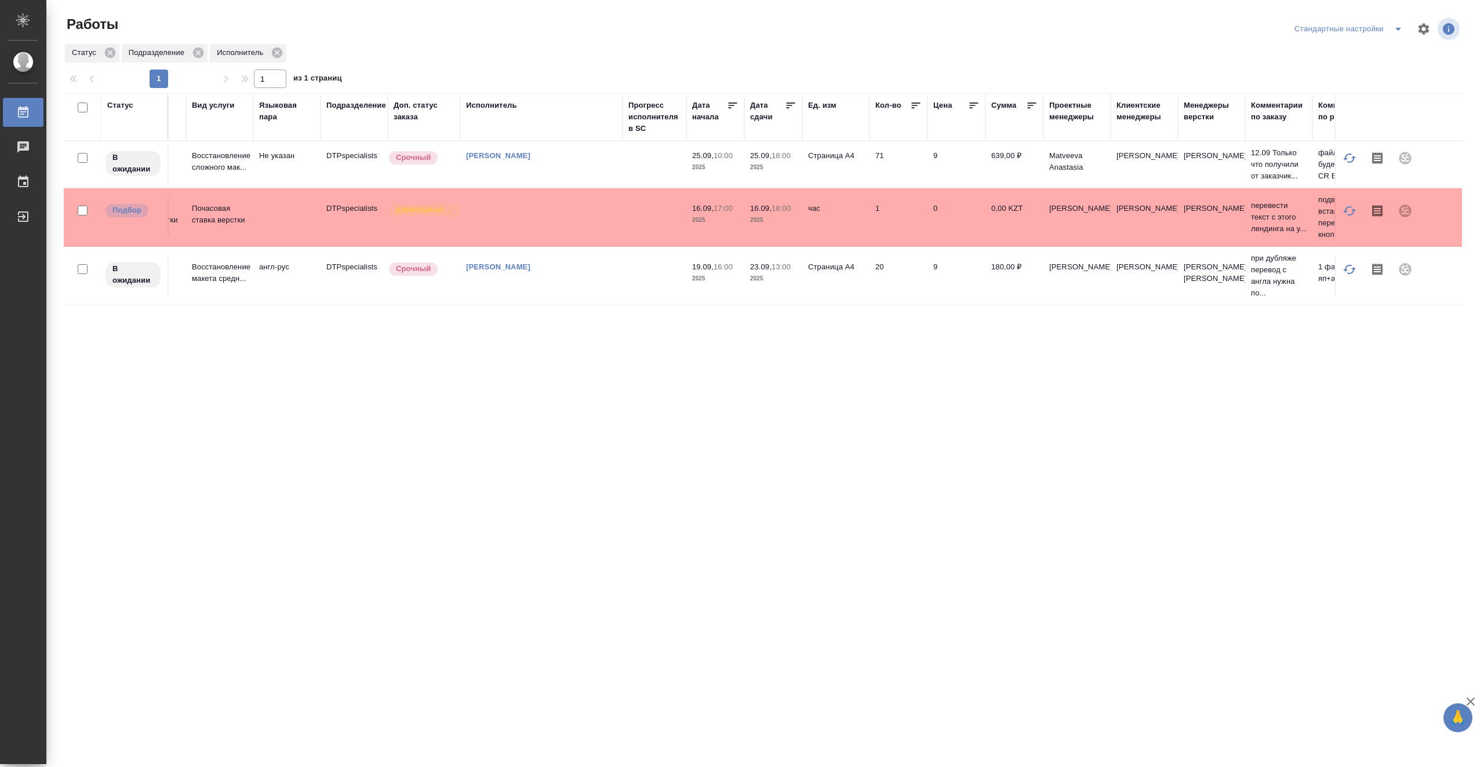
scroll to position [0, 297]
